Goal: Task Accomplishment & Management: Complete application form

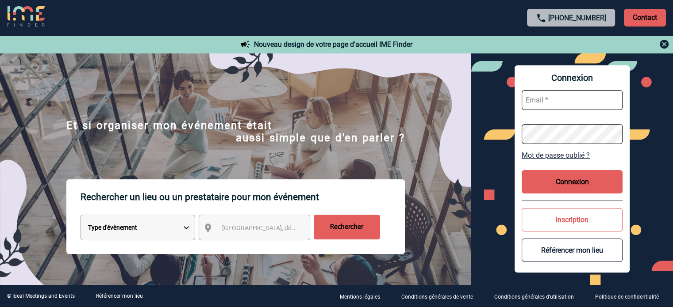
type input "ydeclercq@ime-groupe.com"
click at [586, 174] on button "Connexion" at bounding box center [572, 181] width 101 height 23
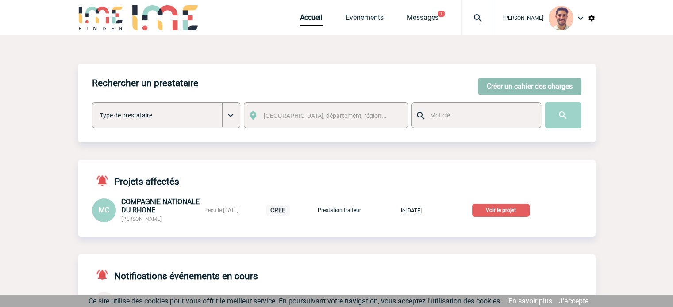
click at [484, 82] on button "Créer un cahier des charges" at bounding box center [530, 86] width 104 height 17
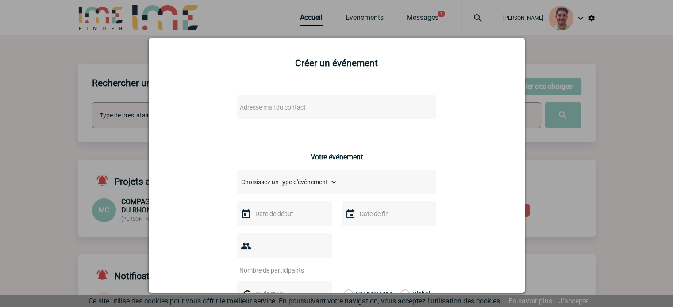
click at [302, 107] on span "Adresse mail du contact" at bounding box center [273, 107] width 66 height 7
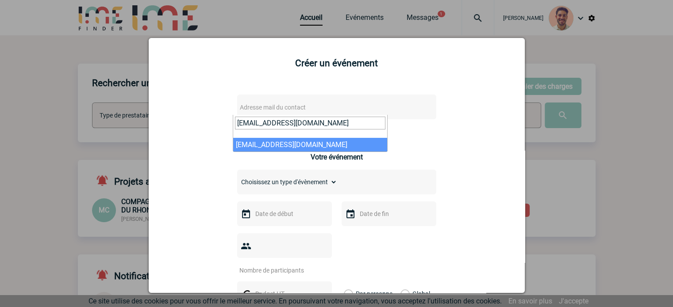
type input "rhannequin@74software.com"
select select "132659"
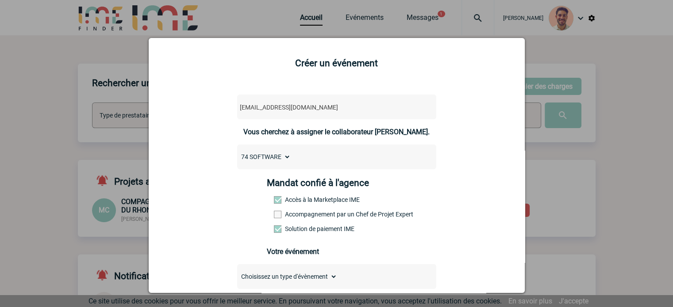
scroll to position [133, 0]
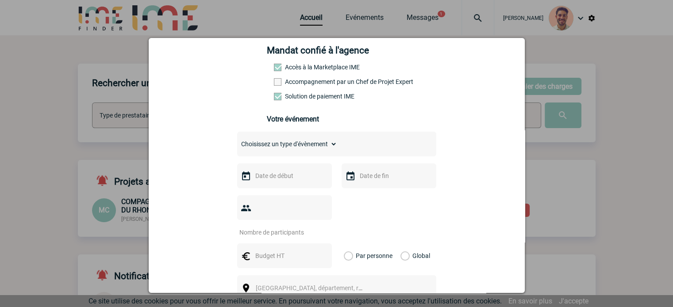
click at [294, 154] on div "Choisissez un type d'évènement Séminaire avec nuitée Séminaire sans nuitée Repa…" at bounding box center [336, 144] width 199 height 25
click at [294, 150] on select "Choisissez un type d'évènement Séminaire avec nuitée Séminaire sans nuitée Repa…" at bounding box center [287, 144] width 100 height 12
click at [237, 141] on select "Choisissez un type d'évènement Séminaire avec nuitée Séminaire sans nuitée Repa…" at bounding box center [287, 144] width 100 height 12
click at [291, 146] on select "Choisissez un type d'évènement Séminaire avec nuitée Séminaire sans nuitée Repa…" at bounding box center [287, 144] width 100 height 12
select select "3"
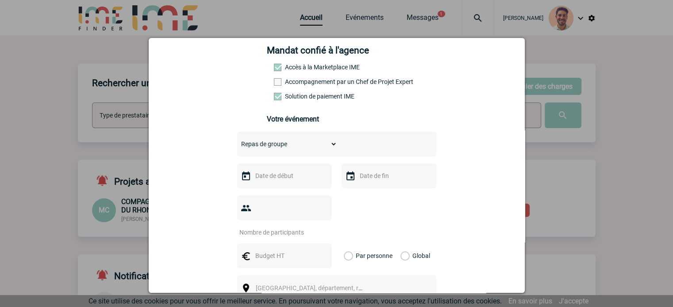
click at [237, 141] on select "Choisissez un type d'évènement Séminaire avec nuitée Séminaire sans nuitée Repa…" at bounding box center [287, 144] width 100 height 12
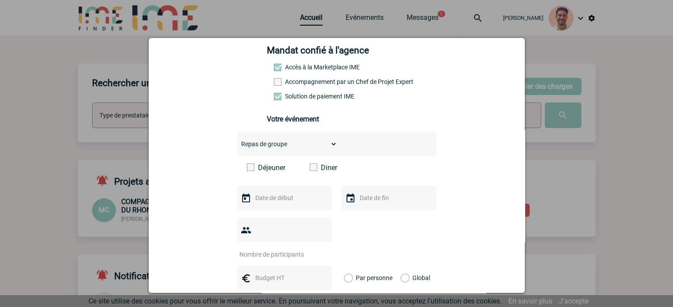
click at [255, 171] on label "Déjeuner" at bounding box center [272, 168] width 51 height 8
click at [0, 0] on input "Déjeuner" at bounding box center [0, 0] width 0 height 0
click at [283, 204] on input "text" at bounding box center [283, 198] width 61 height 12
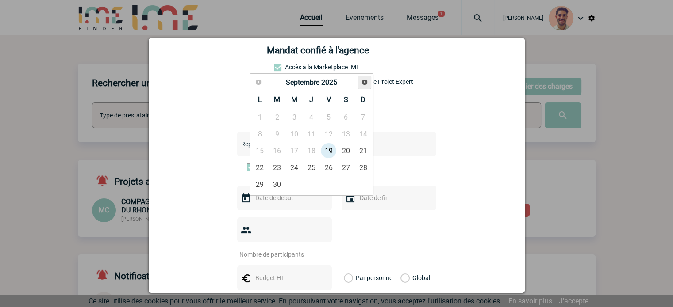
click at [363, 82] on span "Suivant" at bounding box center [364, 82] width 7 height 7
click at [309, 149] on link "16" at bounding box center [311, 151] width 16 height 16
type input "16-10-2025"
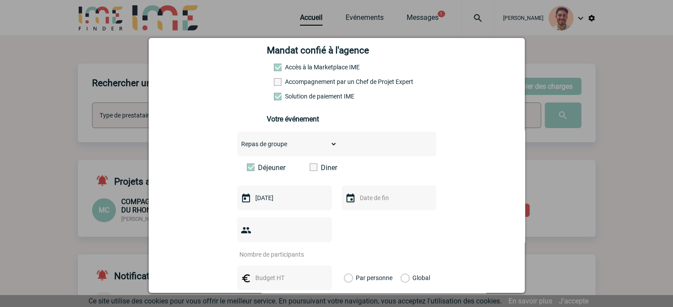
click at [269, 227] on div at bounding box center [284, 230] width 95 height 25
click at [272, 249] on input "number" at bounding box center [278, 255] width 83 height 12
type input "45"
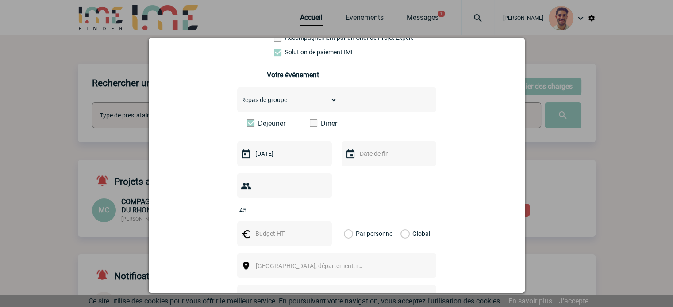
click at [275, 228] on div at bounding box center [284, 234] width 95 height 25
click at [274, 228] on input "text" at bounding box center [283, 234] width 61 height 12
type input "2250"
click at [403, 222] on label "Global" at bounding box center [403, 234] width 6 height 25
click at [0, 0] on input "Global" at bounding box center [0, 0] width 0 height 0
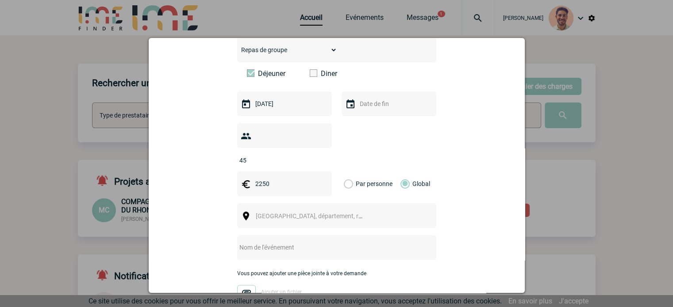
scroll to position [265, 0]
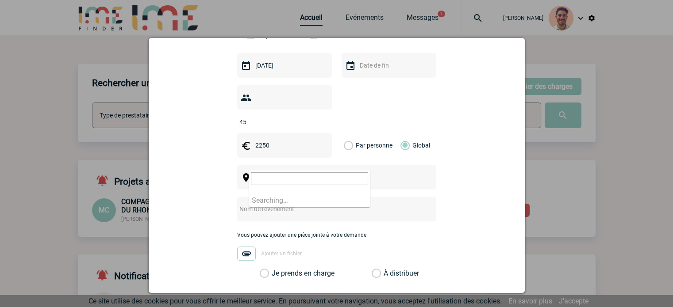
click at [311, 174] on span "Ville, département, région..." at bounding box center [317, 177] width 123 height 7
type input "L"
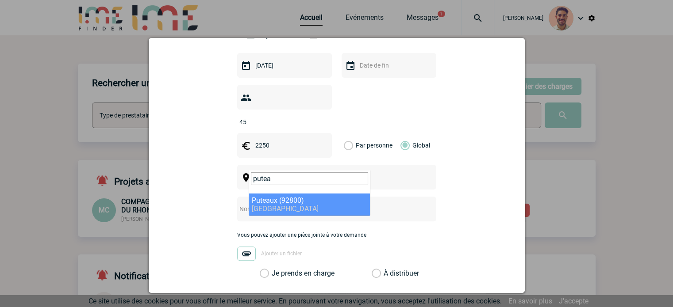
type input "putea"
select select "53"
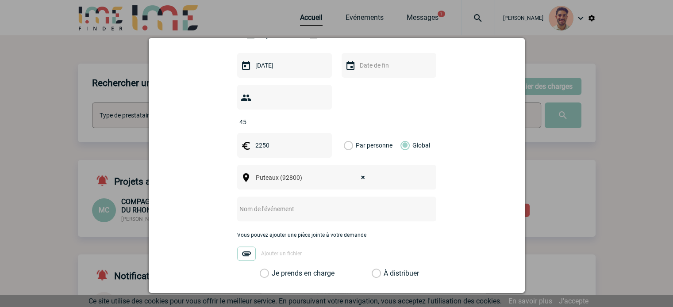
click at [284, 204] on input "text" at bounding box center [325, 210] width 176 height 12
paste input "Lunch - 16 octobre"
click at [257, 204] on input "Lunch - 16 octobre" at bounding box center [325, 210] width 176 height 12
type input "Lunch équipe 16 octobre"
click at [260, 269] on label "Je prends en charge" at bounding box center [267, 273] width 15 height 9
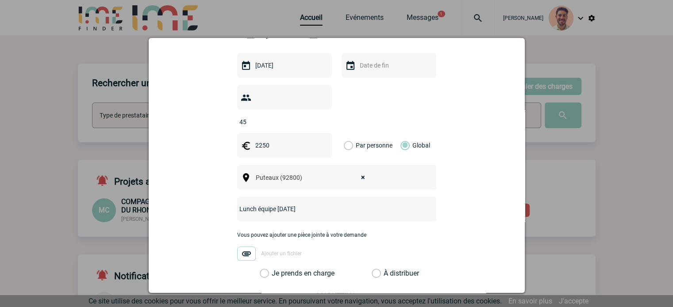
click at [0, 0] on input "Je prends en charge" at bounding box center [0, 0] width 0 height 0
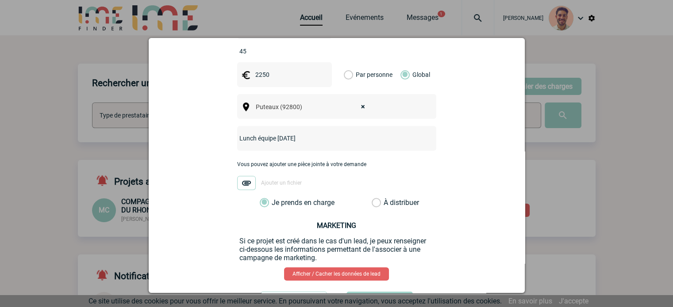
scroll to position [366, 0]
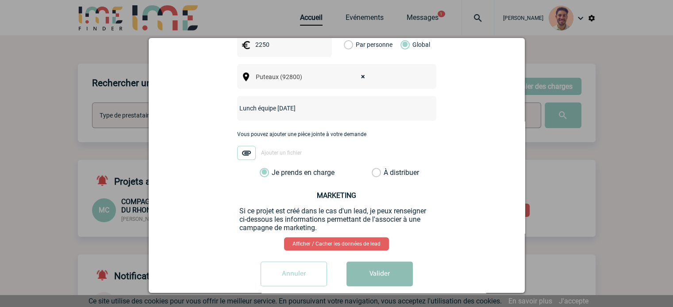
click at [393, 262] on button "Valider" at bounding box center [379, 274] width 66 height 25
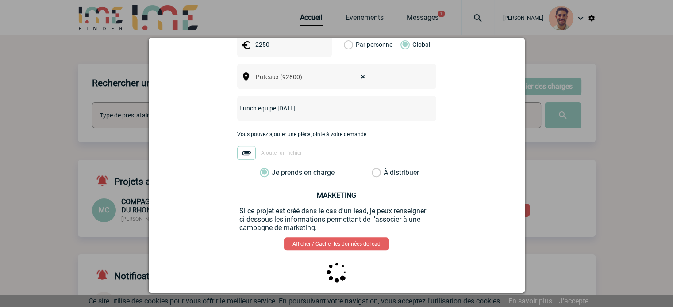
scroll to position [0, 0]
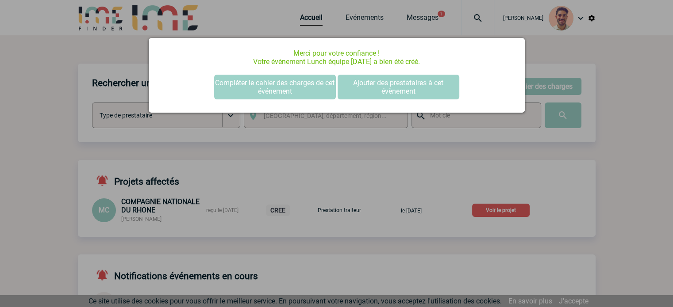
drag, startPoint x: 14, startPoint y: 246, endPoint x: 45, endPoint y: 286, distance: 50.4
click at [15, 246] on div at bounding box center [336, 153] width 673 height 307
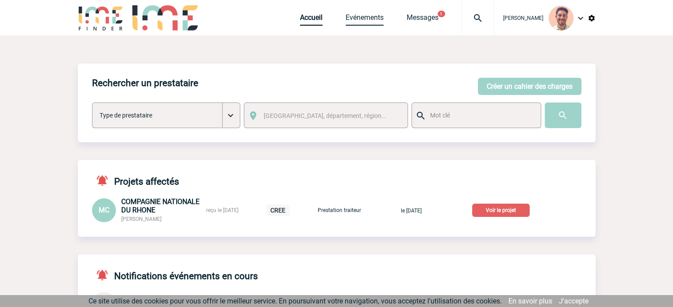
click at [368, 23] on link "Evénements" at bounding box center [365, 19] width 38 height 12
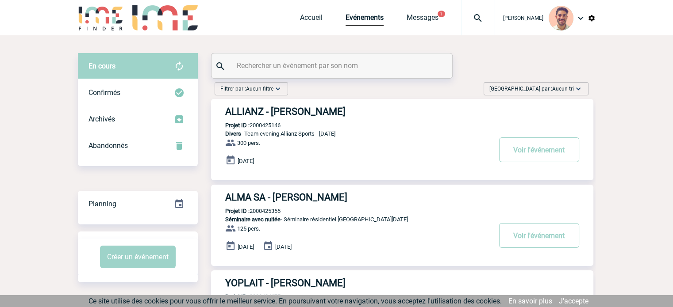
click at [313, 67] on input "text" at bounding box center [332, 65] width 197 height 13
paste input "2000425616"
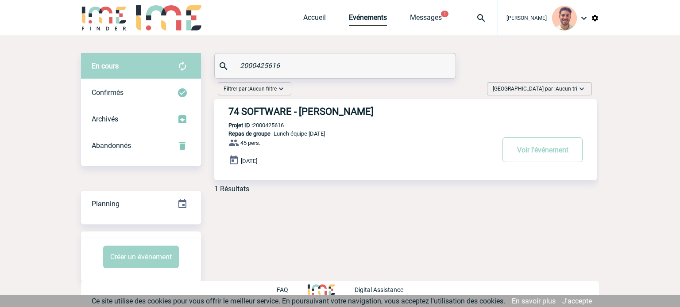
type input "2000425616"
click at [326, 111] on h3 "74 SOFTWARE - Robin HANNEQUIN" at bounding box center [360, 111] width 265 height 11
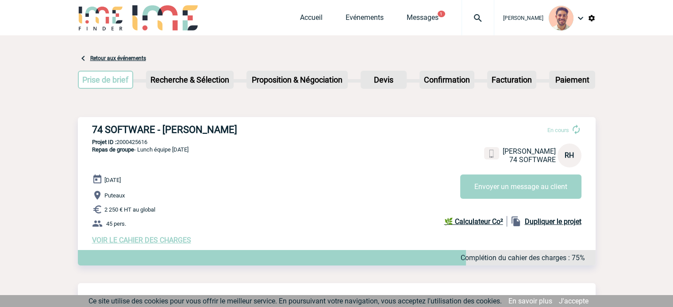
drag, startPoint x: 260, startPoint y: 130, endPoint x: 86, endPoint y: 135, distance: 174.4
click at [86, 135] on div "74 SOFTWARE - Robin HANNEQUIN En cours Robin HANNEQUIN 74 SOFTWARE RH Envoyer u…" at bounding box center [337, 184] width 518 height 134
copy h3 "74 SOFTWARE - Robin HANNEQUIN"
drag, startPoint x: 150, startPoint y: 140, endPoint x: 120, endPoint y: 141, distance: 29.7
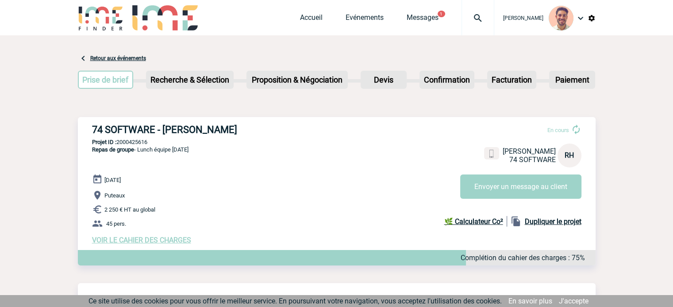
click at [118, 141] on p "Projet ID : 2000425616" at bounding box center [337, 142] width 518 height 7
copy p "2000425616"
click at [153, 145] on p "Projet ID : 2000425616" at bounding box center [337, 142] width 518 height 7
drag, startPoint x: 157, startPoint y: 142, endPoint x: 120, endPoint y: 142, distance: 36.7
click at [119, 141] on p "Projet ID : 2000425616" at bounding box center [337, 142] width 518 height 7
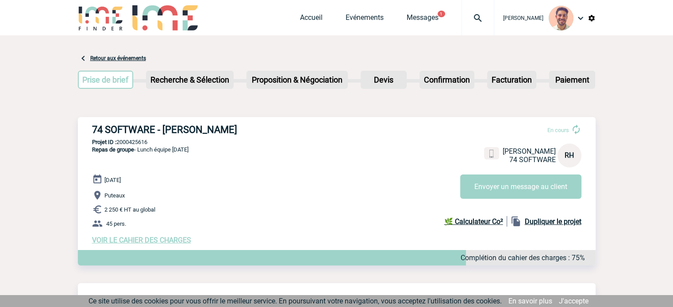
copy p "2000425616"
click at [353, 16] on link "Evénements" at bounding box center [365, 19] width 38 height 12
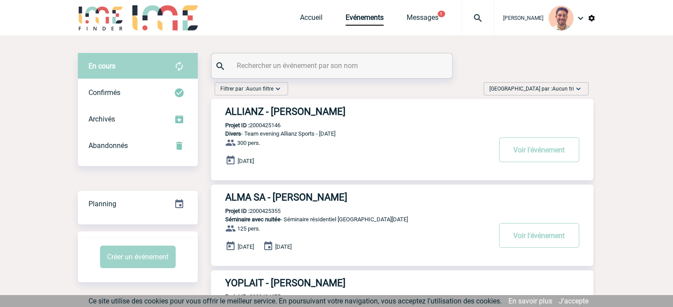
drag, startPoint x: 296, startPoint y: 50, endPoint x: 295, endPoint y: 59, distance: 8.5
click at [294, 60] on input "text" at bounding box center [332, 65] width 197 height 13
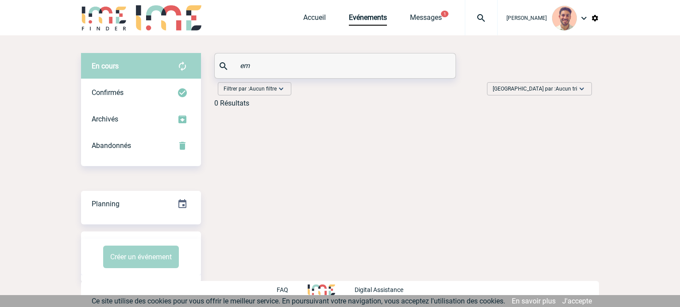
type input "e"
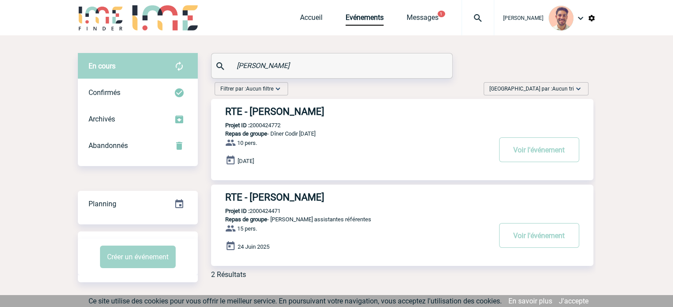
type input "beaumont"
click at [296, 200] on h3 "RTE - Emilie BEAUMONT" at bounding box center [357, 197] width 265 height 11
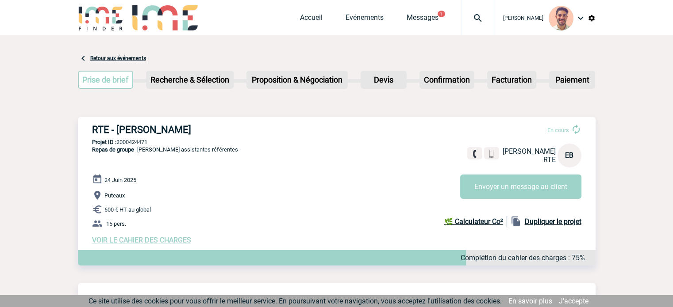
drag, startPoint x: 150, startPoint y: 140, endPoint x: 118, endPoint y: 140, distance: 32.3
click at [118, 140] on p "Projet ID : 2000424471" at bounding box center [337, 142] width 518 height 7
copy p "2000424471"
click at [173, 147] on p "Repas de groupe - Dejeuner assistantes référentes" at bounding box center [158, 160] width 160 height 28
drag, startPoint x: 150, startPoint y: 141, endPoint x: 118, endPoint y: 141, distance: 32.3
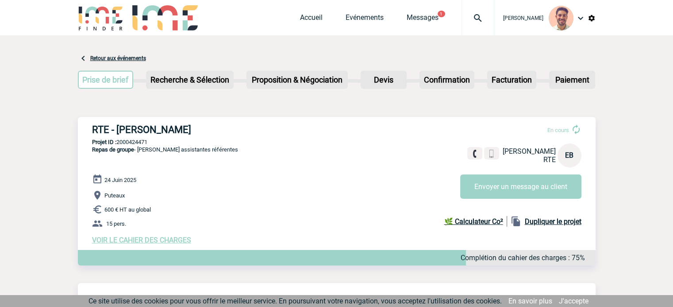
click at [118, 141] on p "Projet ID : 2000424471" at bounding box center [337, 142] width 518 height 7
copy p "2000424471"
click at [319, 14] on link "Accueil" at bounding box center [311, 19] width 23 height 12
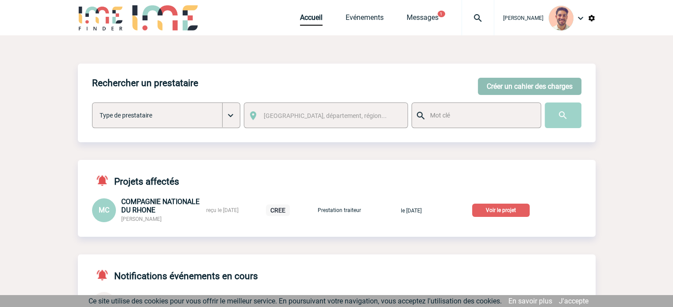
click at [518, 81] on button "Créer un cahier des charges" at bounding box center [530, 86] width 104 height 17
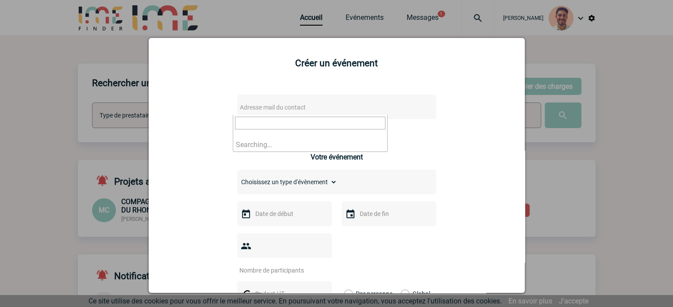
click at [293, 107] on span "Adresse mail du contact" at bounding box center [273, 107] width 66 height 7
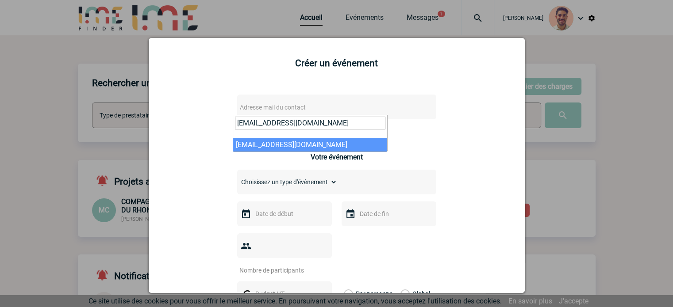
type input "[EMAIL_ADDRESS][DOMAIN_NAME]"
select select "132944"
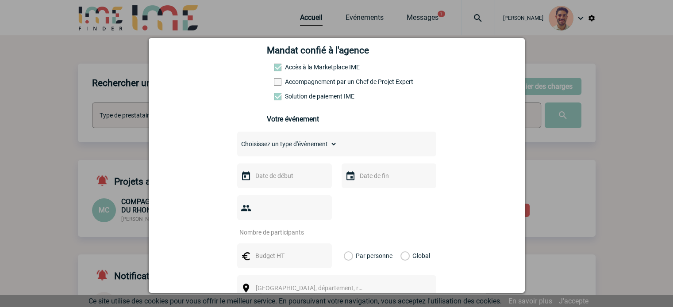
scroll to position [88, 0]
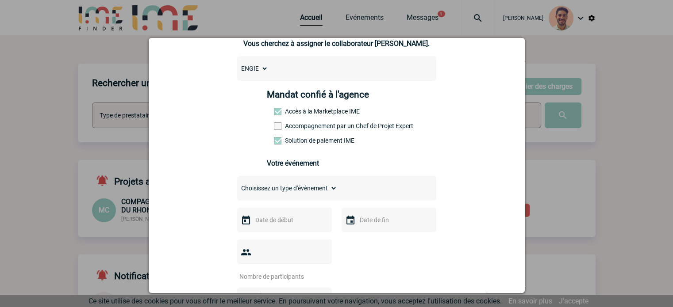
click at [293, 195] on select "Choisissez un type d'évènement Séminaire avec nuitée Séminaire sans nuitée Repa…" at bounding box center [287, 188] width 100 height 12
select select "9"
click at [237, 185] on select "Choisissez un type d'évènement Séminaire avec nuitée Séminaire sans nuitée Repa…" at bounding box center [287, 188] width 100 height 12
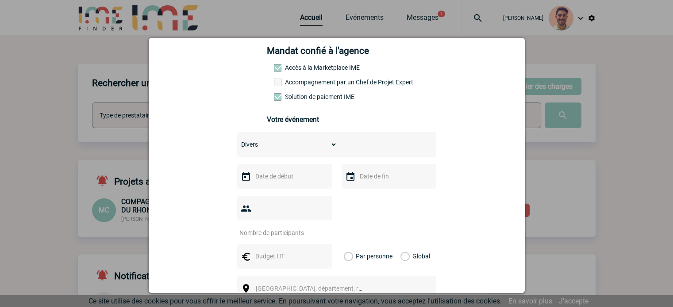
scroll to position [133, 0]
click at [306, 177] on input "text" at bounding box center [283, 176] width 61 height 12
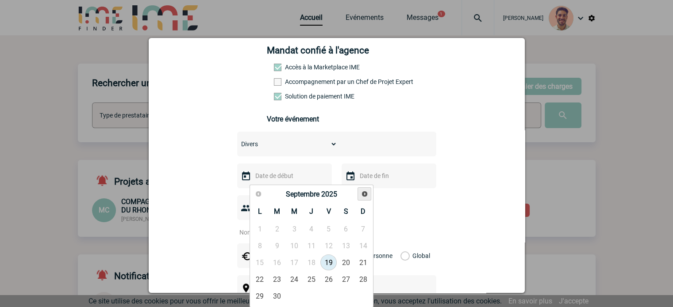
click at [364, 191] on span "Suivant" at bounding box center [364, 194] width 7 height 7
click at [281, 266] on link "14" at bounding box center [277, 263] width 16 height 16
type input "14-10-2025"
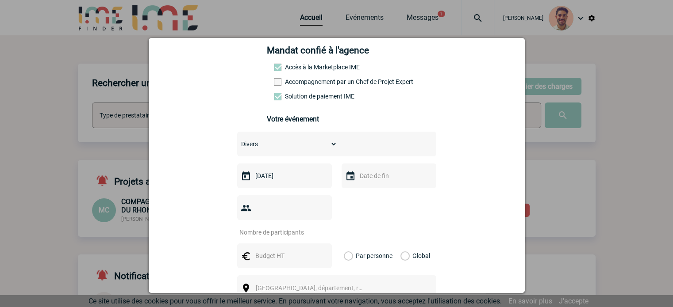
scroll to position [177, 0]
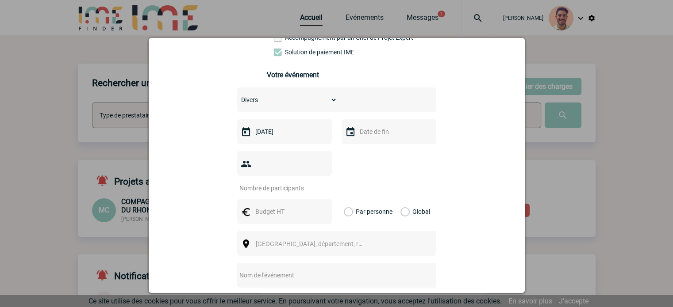
click at [285, 183] on input "number" at bounding box center [278, 189] width 83 height 12
type input "10"
click at [295, 206] on input "text" at bounding box center [283, 212] width 61 height 12
type input "1"
click at [400, 200] on label "Global" at bounding box center [403, 212] width 6 height 25
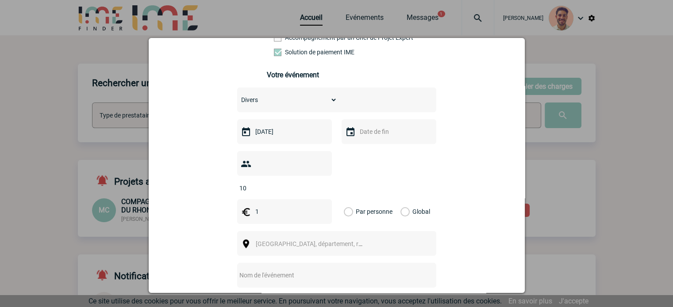
click at [0, 0] on input "Global" at bounding box center [0, 0] width 0 height 0
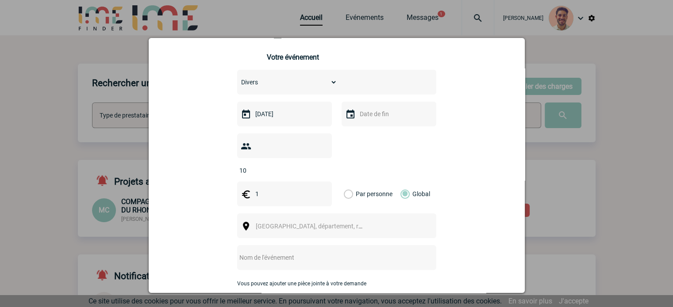
scroll to position [221, 0]
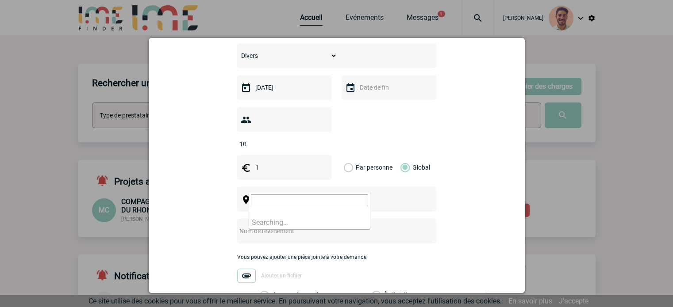
click at [309, 196] on span "Ville, département, région..." at bounding box center [317, 199] width 123 height 7
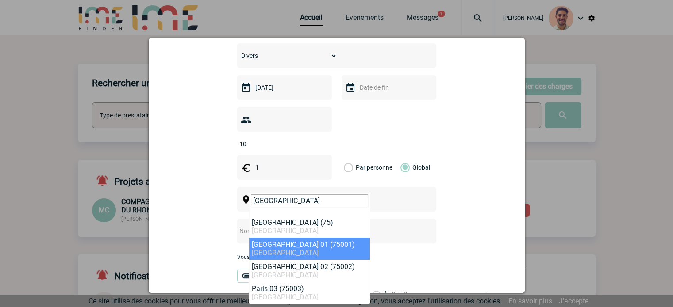
type input "PARIS"
select select "4"
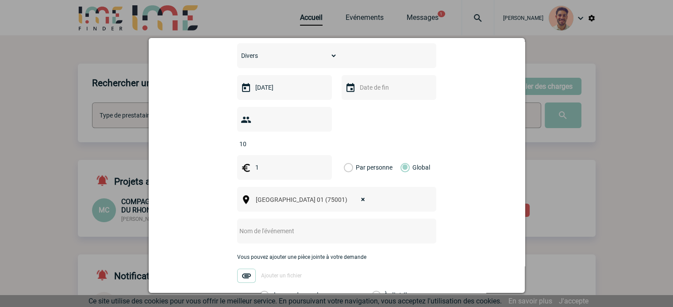
click at [292, 226] on input "text" at bounding box center [325, 232] width 176 height 12
paste input "Team building & dîner croisière"
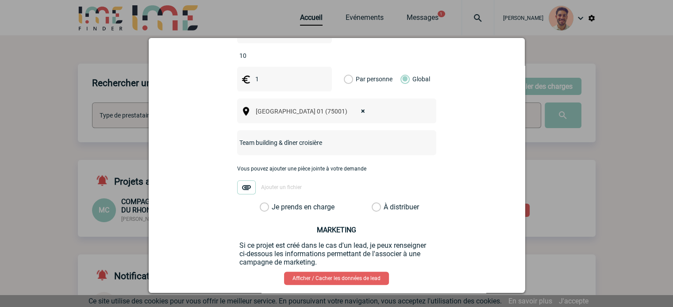
type input "Team building & dîner croisière"
click at [266, 203] on label "Je prends en charge" at bounding box center [267, 207] width 15 height 9
click at [0, 0] on input "Je prends en charge" at bounding box center [0, 0] width 0 height 0
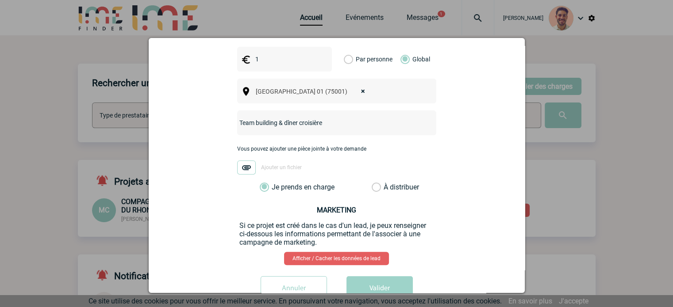
scroll to position [344, 0]
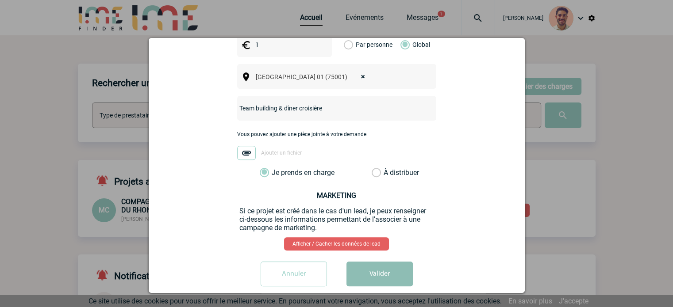
click at [372, 262] on button "Valider" at bounding box center [379, 274] width 66 height 25
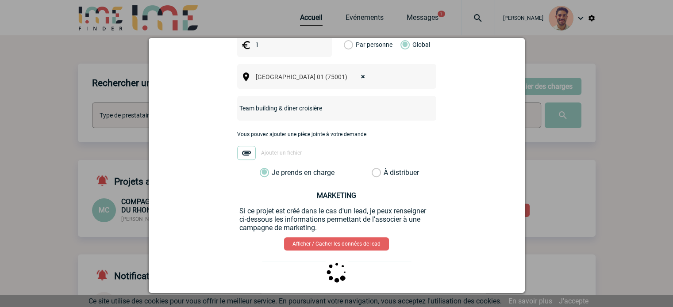
scroll to position [0, 0]
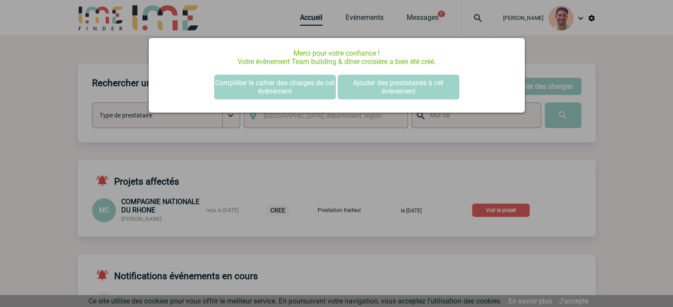
drag, startPoint x: 615, startPoint y: 56, endPoint x: 619, endPoint y: 41, distance: 15.1
click at [616, 53] on div at bounding box center [336, 153] width 673 height 307
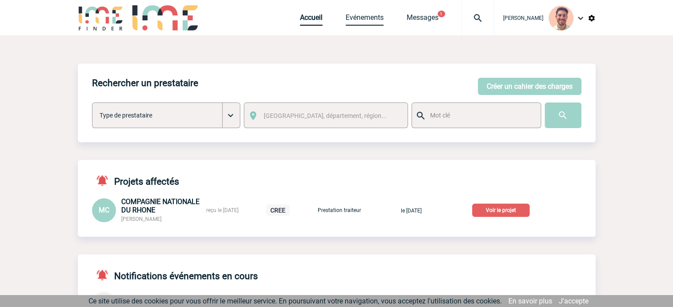
click at [367, 24] on link "Evénements" at bounding box center [365, 19] width 38 height 12
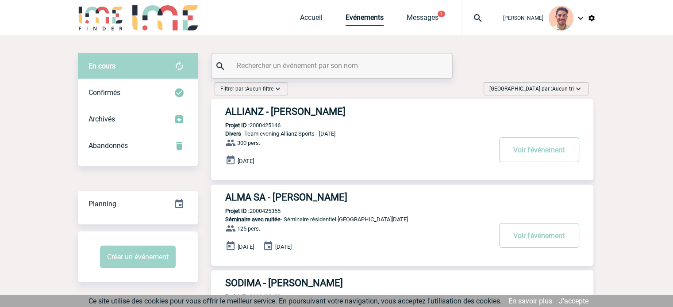
click at [358, 68] on input "text" at bounding box center [332, 65] width 197 height 13
paste input "2000425619"
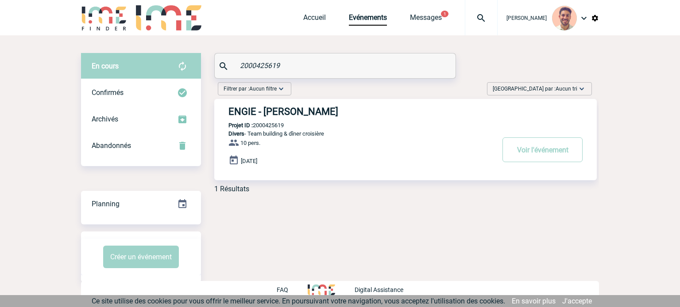
type input "2000425619"
click at [304, 116] on h3 "ENGIE - [PERSON_NAME]" at bounding box center [360, 111] width 265 height 11
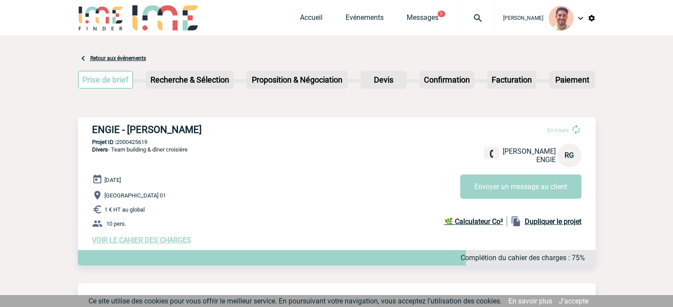
drag, startPoint x: 268, startPoint y: 127, endPoint x: 62, endPoint y: 141, distance: 205.8
click at [276, 150] on div "ENGIE - [PERSON_NAME] En cours [PERSON_NAME] ENGIE RG Envoyer un message au cli…" at bounding box center [337, 184] width 518 height 134
drag, startPoint x: 231, startPoint y: 129, endPoint x: 92, endPoint y: 130, distance: 139.4
click at [92, 130] on h3 "ENGIE - [PERSON_NAME]" at bounding box center [224, 129] width 265 height 11
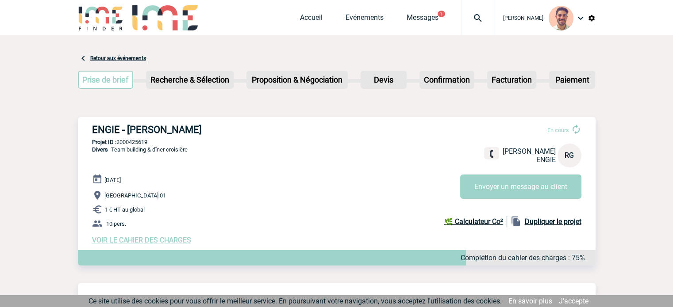
copy h3 "ENGIE - [PERSON_NAME]"
drag, startPoint x: 149, startPoint y: 142, endPoint x: 119, endPoint y: 142, distance: 30.1
click at [118, 143] on p "Projet ID : 2000425619" at bounding box center [337, 142] width 518 height 7
copy p "2000425619"
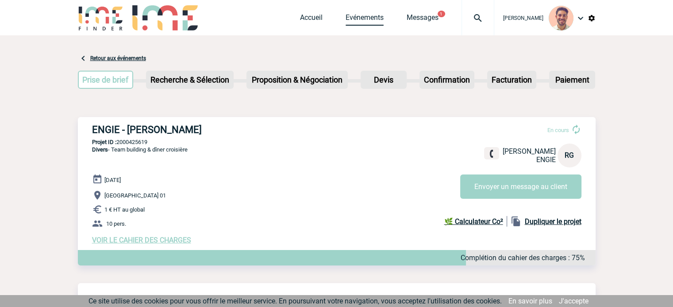
click at [366, 17] on link "Evénements" at bounding box center [365, 19] width 38 height 12
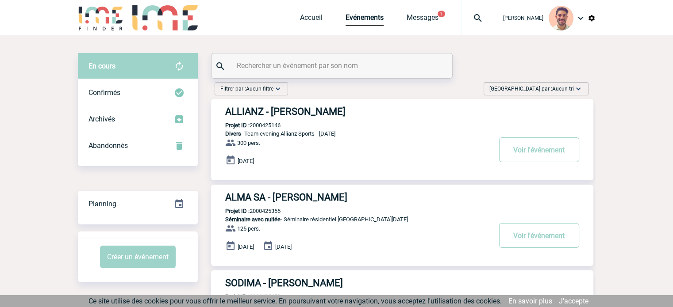
drag, startPoint x: 283, startPoint y: 76, endPoint x: 283, endPoint y: 68, distance: 7.5
click at [283, 75] on div at bounding box center [331, 66] width 241 height 25
click at [283, 67] on input "text" at bounding box center [332, 65] width 197 height 13
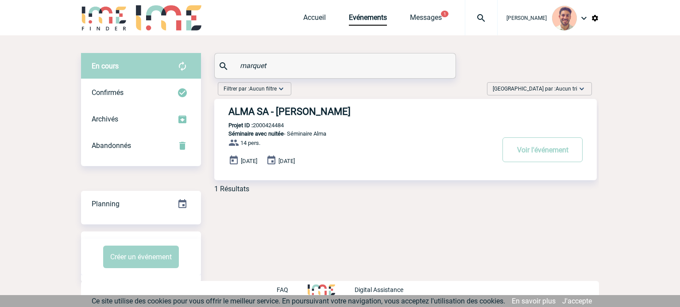
type input "marquet"
drag, startPoint x: 294, startPoint y: 126, endPoint x: 261, endPoint y: 127, distance: 33.7
click at [292, 127] on div "ALMA SA - [PERSON_NAME] Projet ID : 2000424484 Séminaire avec nuitée - Séminair…" at bounding box center [405, 139] width 382 height 81
drag, startPoint x: 290, startPoint y: 123, endPoint x: 258, endPoint y: 127, distance: 31.6
click at [255, 127] on div "ALMA SA - [PERSON_NAME] Projet ID : 2000424484 Séminaire avec nuitée - Séminair…" at bounding box center [405, 139] width 382 height 81
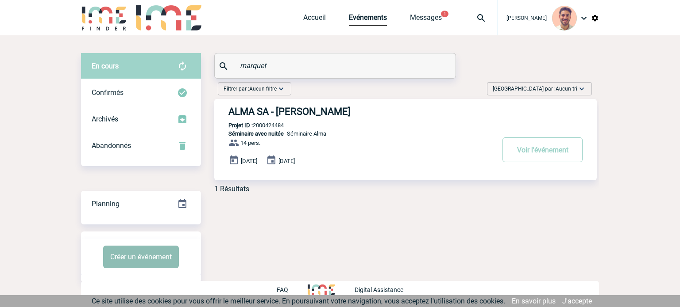
copy p "2000424484"
